Goal: Find specific fact: Find contact information

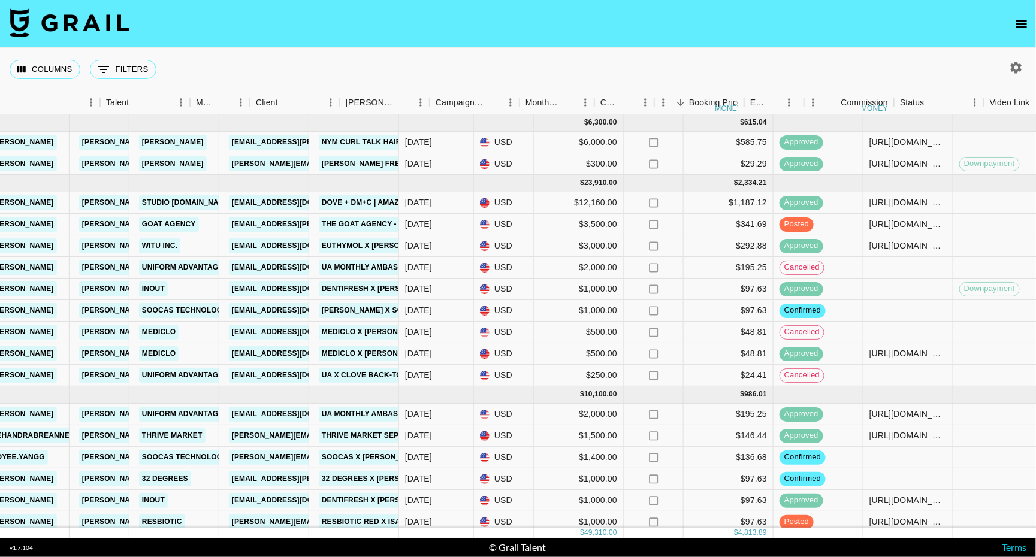
scroll to position [0, 113]
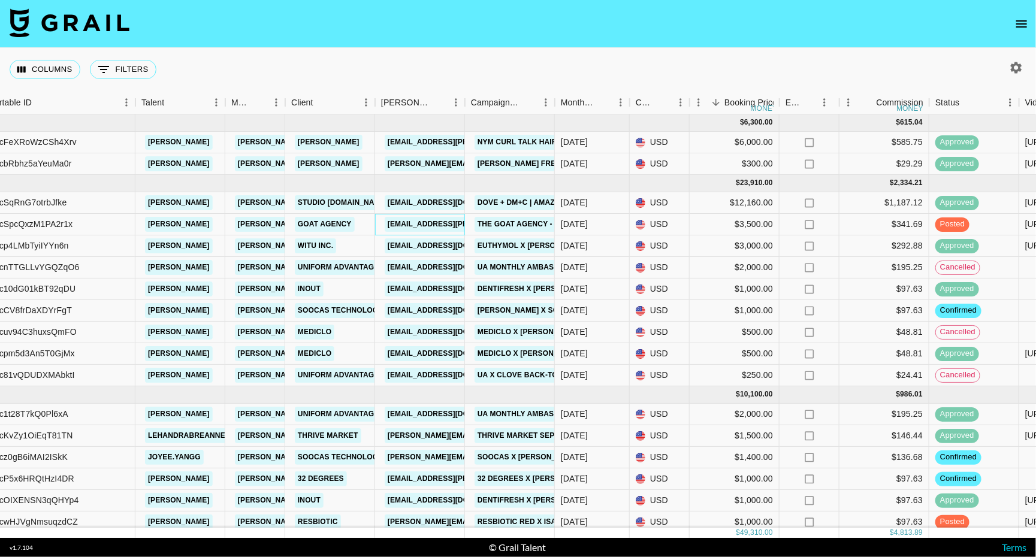
click at [410, 228] on link "sasha.fekula@goatagency.com" at bounding box center [482, 224] width 195 height 15
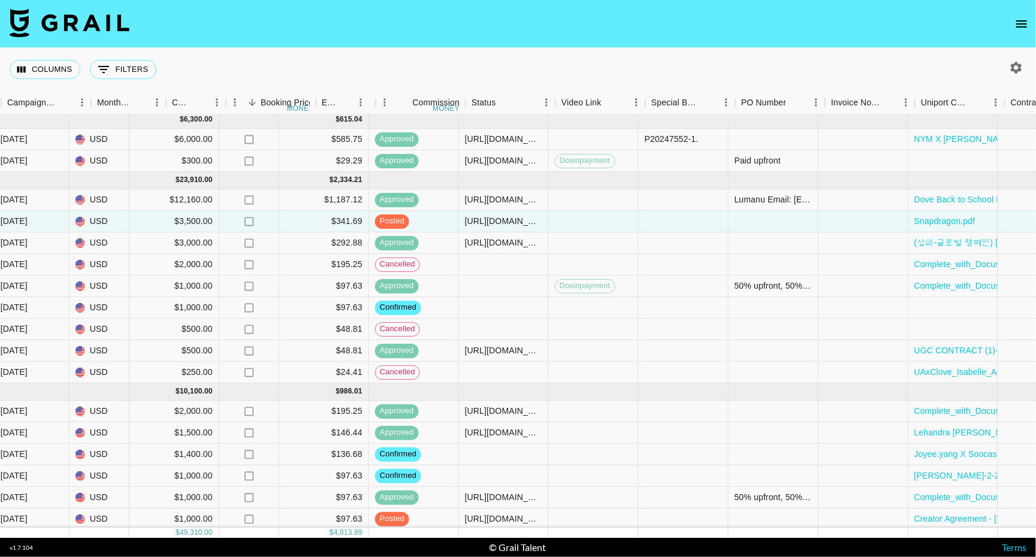
scroll to position [3, 684]
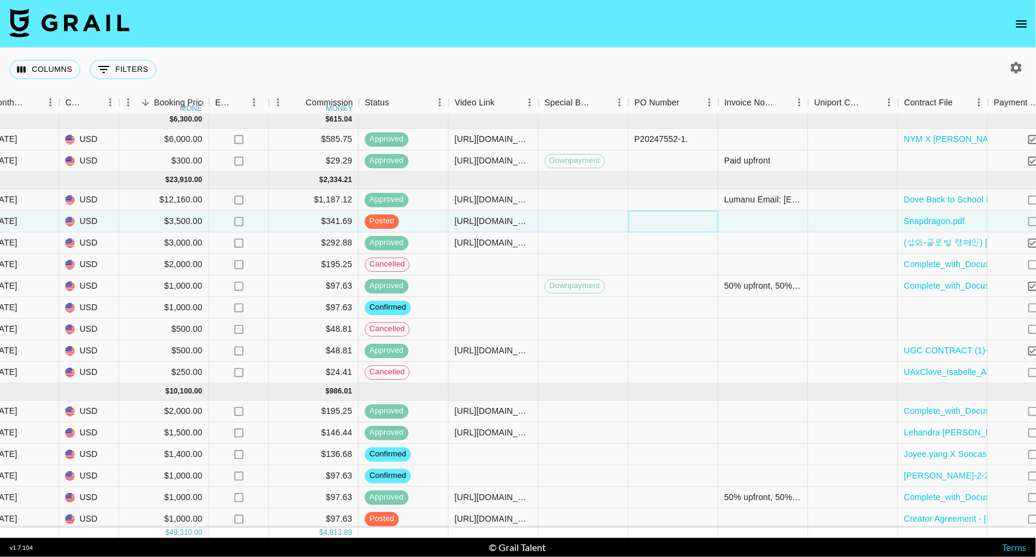
click at [670, 221] on div at bounding box center [674, 222] width 90 height 22
type input "22453"
click at [744, 222] on div at bounding box center [764, 222] width 90 height 22
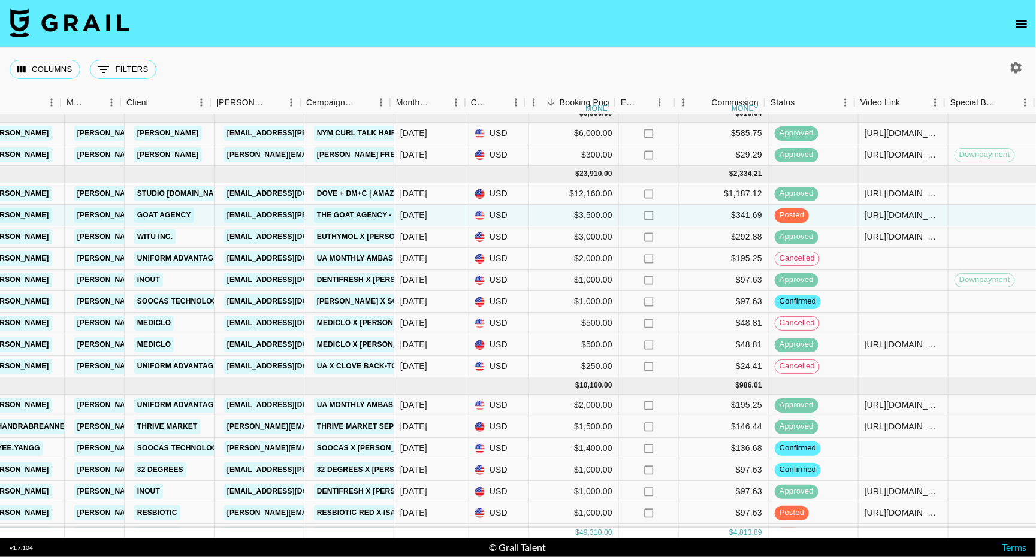
scroll to position [9, 191]
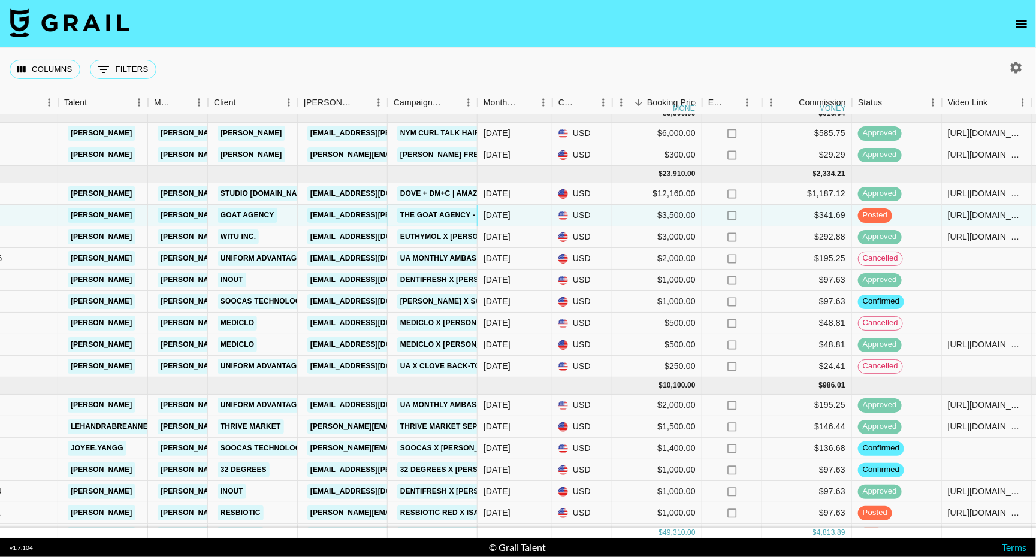
click at [416, 222] on link "The Goat Agency - Qualcomm Snapdragon Back to School x Isabel Sepanic" at bounding box center [557, 215] width 321 height 15
click at [437, 221] on link "The Goat Agency - Qualcomm Snapdragon Back to School x Isabel Sepanic" at bounding box center [557, 215] width 321 height 15
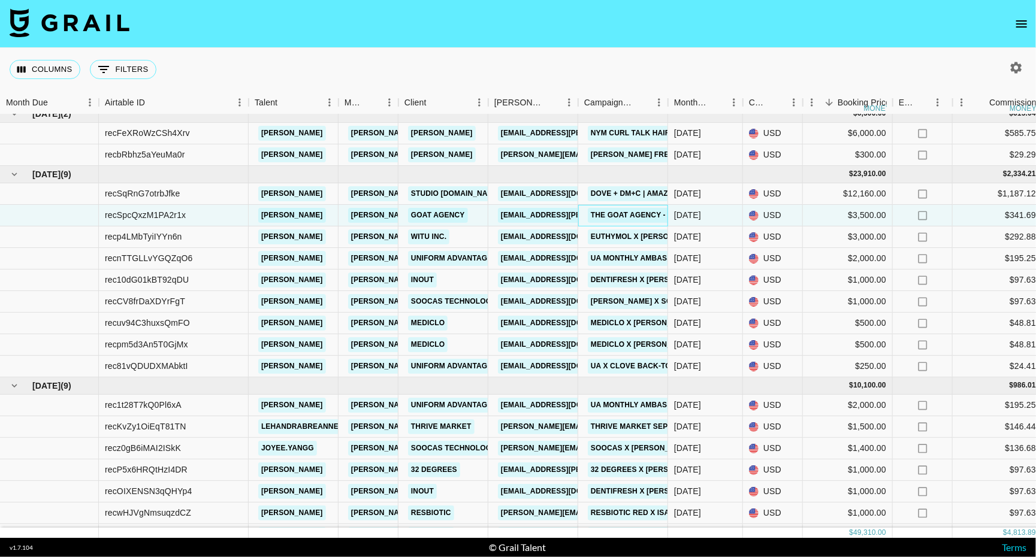
scroll to position [9, 0]
click at [164, 218] on div "recSpcQxzM1PA2r1x" at bounding box center [145, 215] width 81 height 12
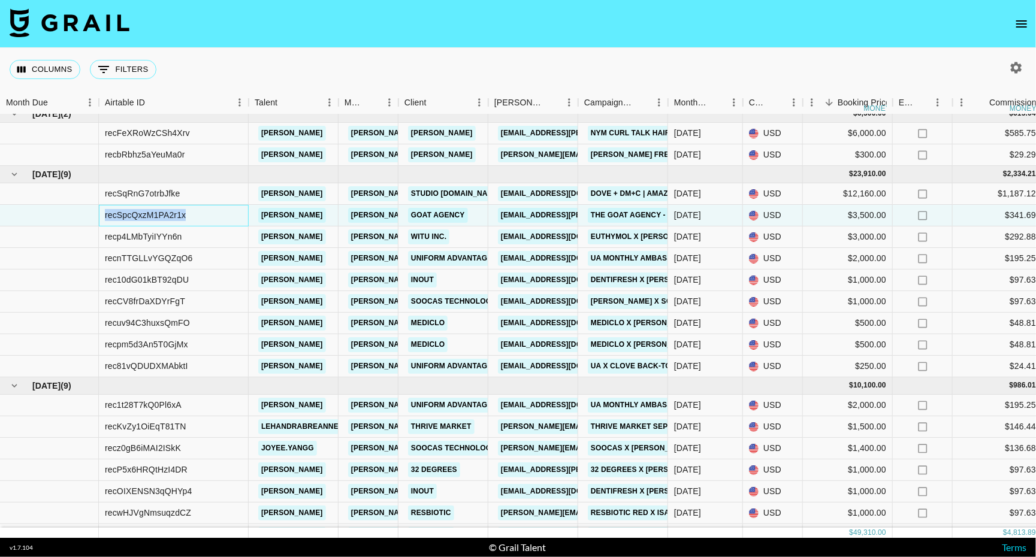
copy div "recSpcQxzM1PA2r1x"
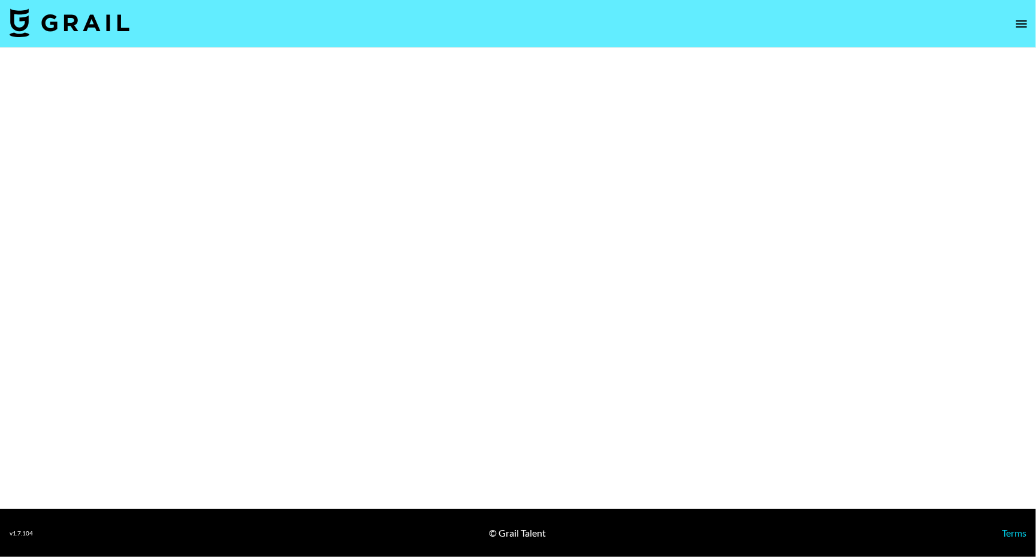
select select "Brand"
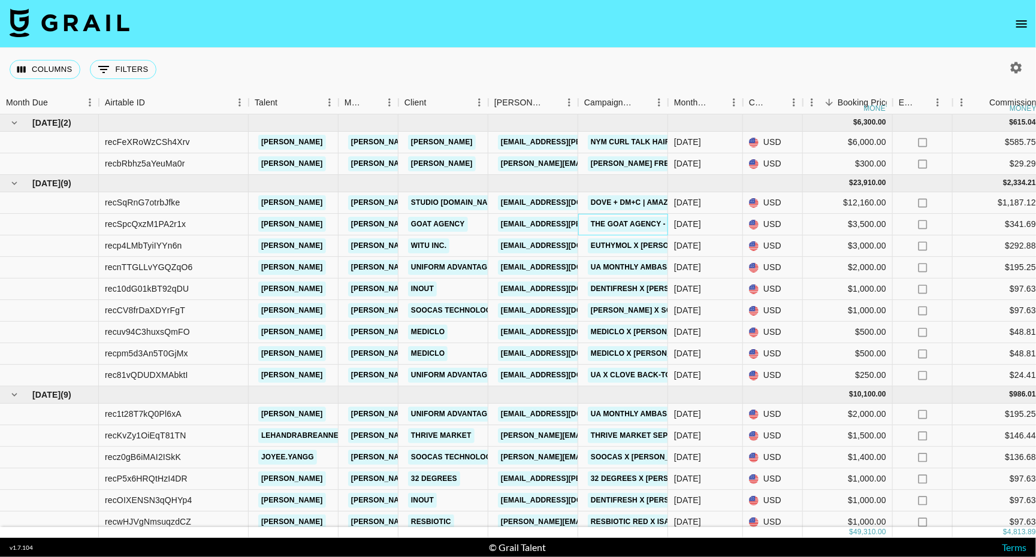
click at [635, 224] on link "The Goat Agency - Qualcomm Snapdragon Back to School x Isabel Sepanic" at bounding box center [748, 224] width 321 height 15
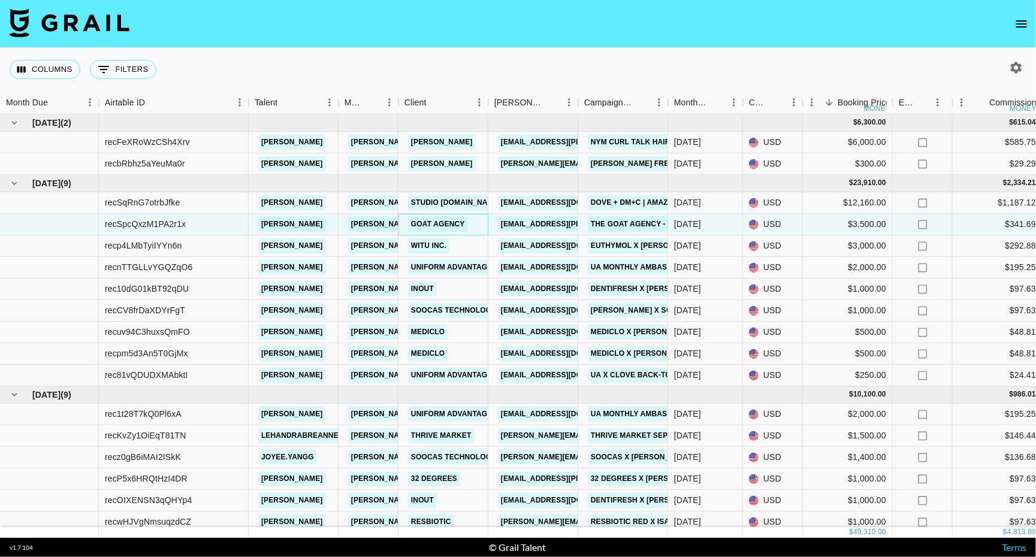
click at [434, 227] on link "Goat Agency" at bounding box center [438, 224] width 60 height 15
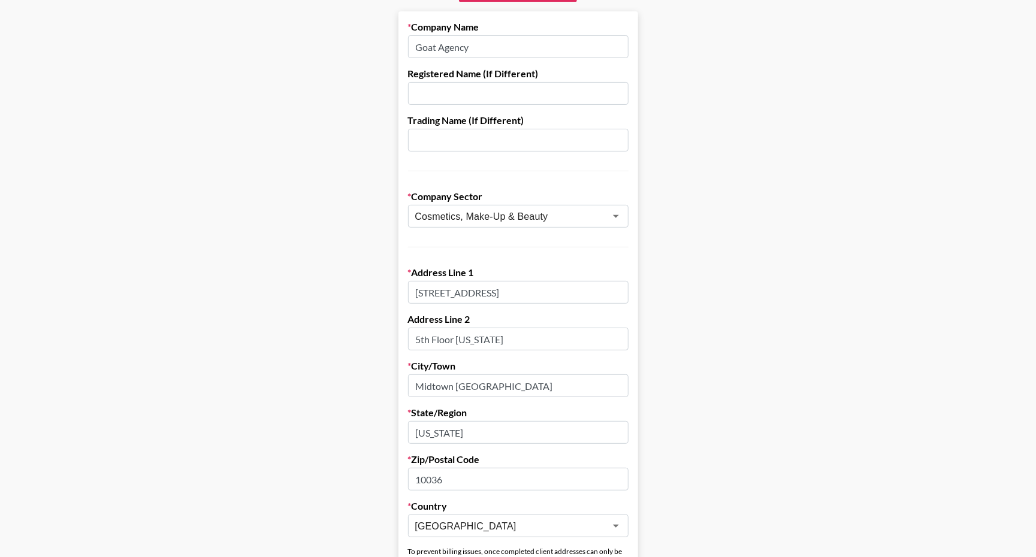
scroll to position [144, 0]
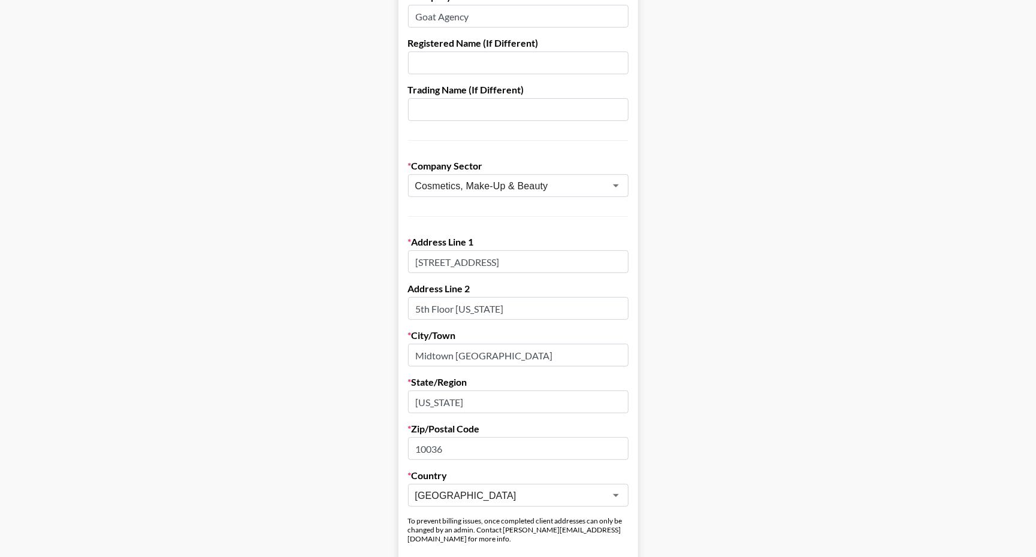
click at [440, 287] on label "Address Line 2" at bounding box center [518, 289] width 221 height 12
click at [440, 297] on input "5th Floor [US_STATE]" at bounding box center [518, 308] width 221 height 23
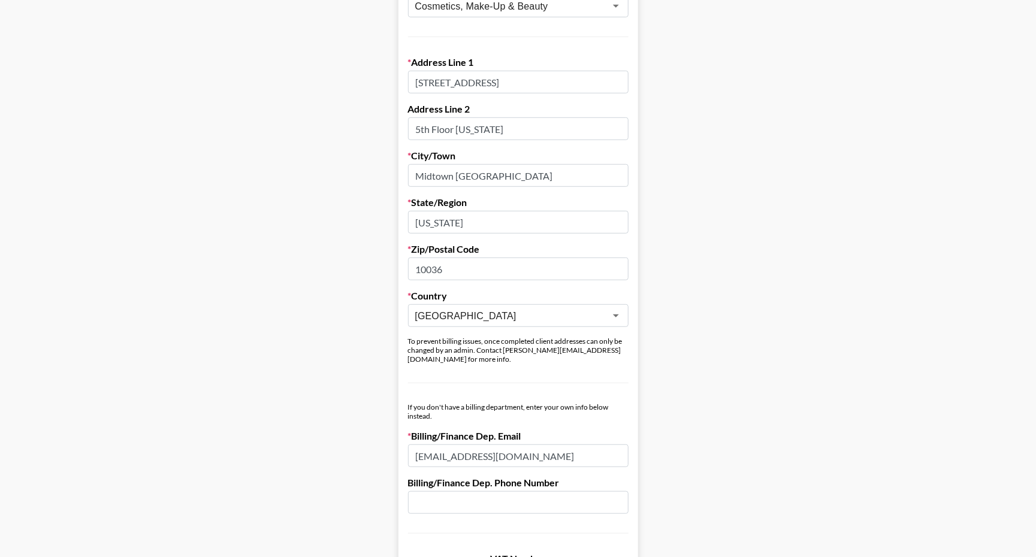
scroll to position [322, 0]
drag, startPoint x: 577, startPoint y: 342, endPoint x: 501, endPoint y: 342, distance: 76.1
click at [501, 342] on div "To prevent billing issues, once completed client addresses can only be changed …" at bounding box center [518, 351] width 221 height 27
copy div "[PERSON_NAME][EMAIL_ADDRESS][DOMAIN_NAME]"
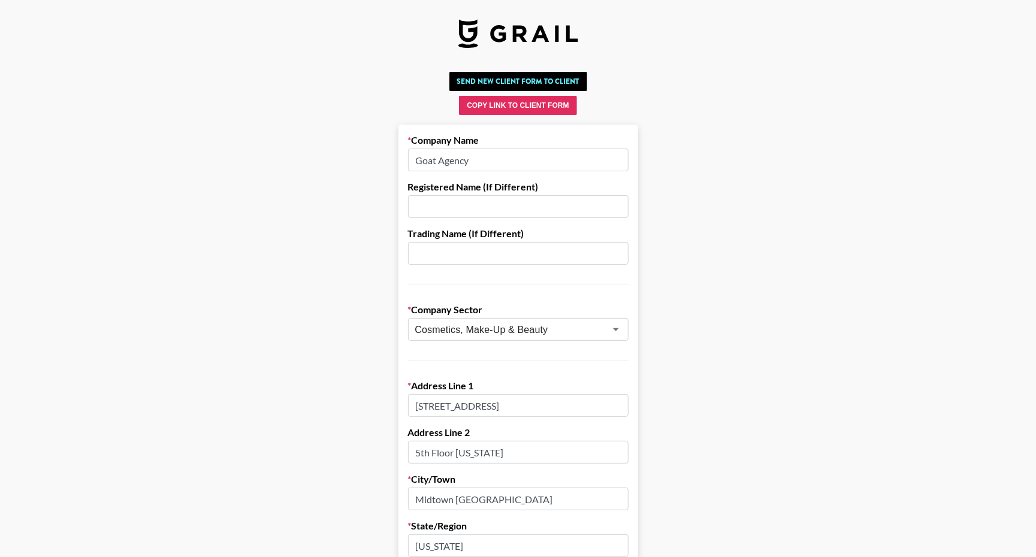
scroll to position [0, 0]
